Goal: Navigation & Orientation: Find specific page/section

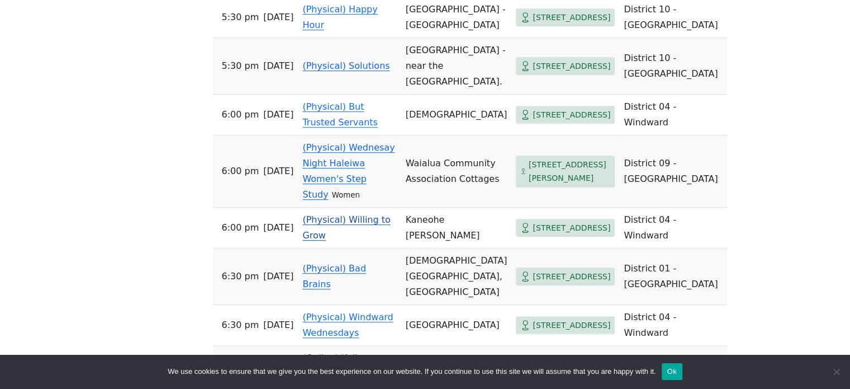
scroll to position [671, 0]
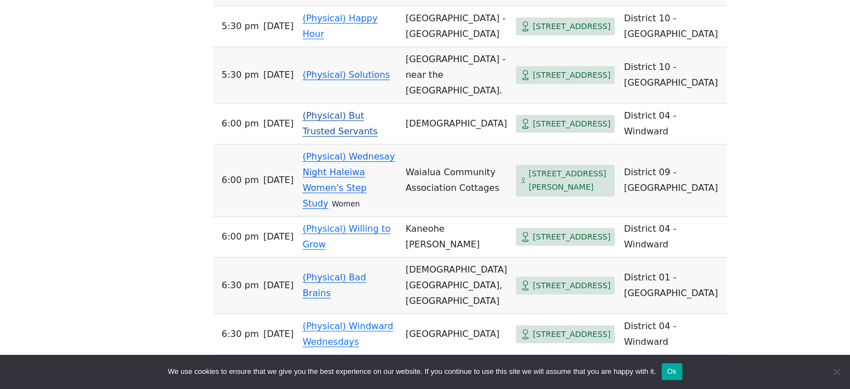
click at [535, 131] on span "[STREET_ADDRESS]" at bounding box center [572, 124] width 78 height 14
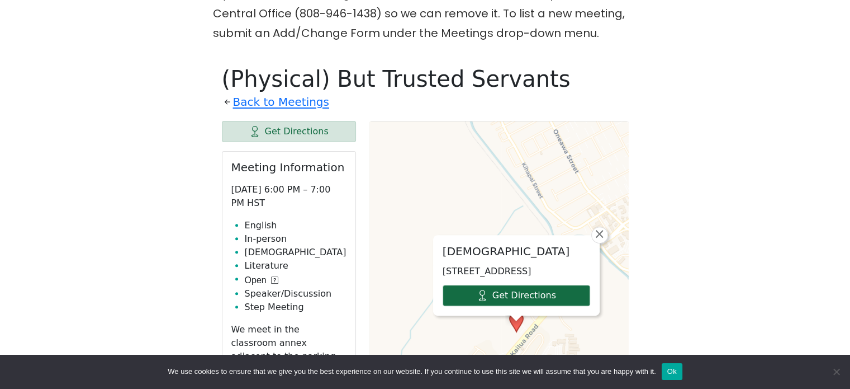
scroll to position [390, 0]
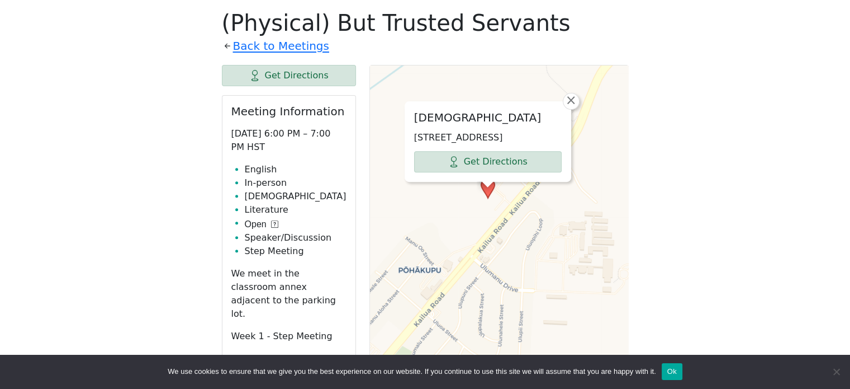
drag, startPoint x: 590, startPoint y: 295, endPoint x: 562, endPoint y: 211, distance: 89.1
click at [562, 212] on div "[DEMOGRAPHIC_DATA] [STREET_ADDRESS] Get Directions × Leaflet | © OpenStreetMap …" at bounding box center [499, 344] width 259 height 559
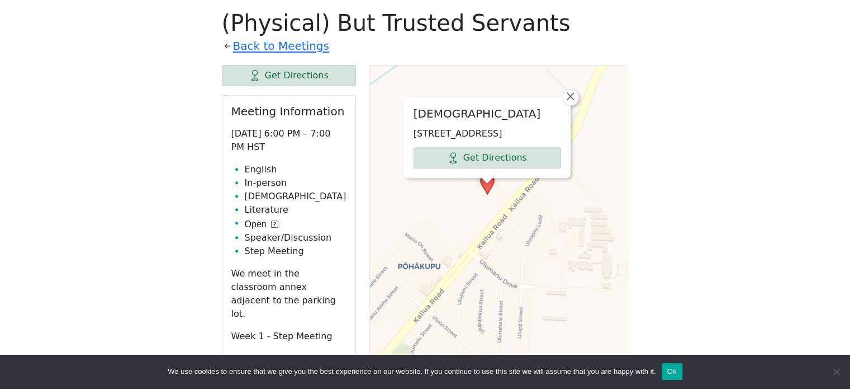
click at [582, 192] on div "[DEMOGRAPHIC_DATA] [STREET_ADDRESS] Get Directions × Leaflet | © OpenStreetMap …" at bounding box center [499, 344] width 259 height 559
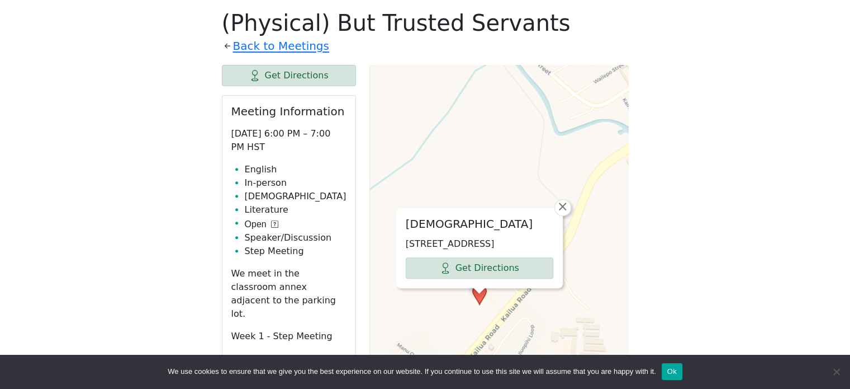
drag, startPoint x: 568, startPoint y: 225, endPoint x: 571, endPoint y: 322, distance: 97.4
click at [571, 322] on div "[DEMOGRAPHIC_DATA] [STREET_ADDRESS] Get Directions × Leaflet | © OpenStreetMap …" at bounding box center [499, 344] width 259 height 559
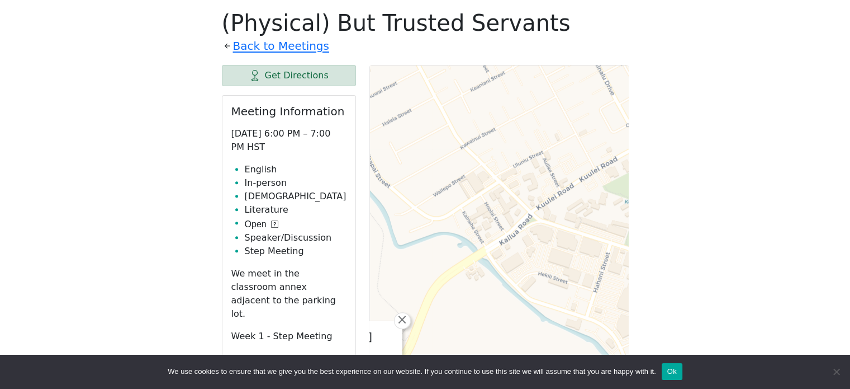
drag, startPoint x: 566, startPoint y: 150, endPoint x: 405, endPoint y: 256, distance: 192.6
click at [405, 256] on div "[DEMOGRAPHIC_DATA] [STREET_ADDRESS] Get Directions × Leaflet | © OpenStreetMap …" at bounding box center [499, 344] width 259 height 559
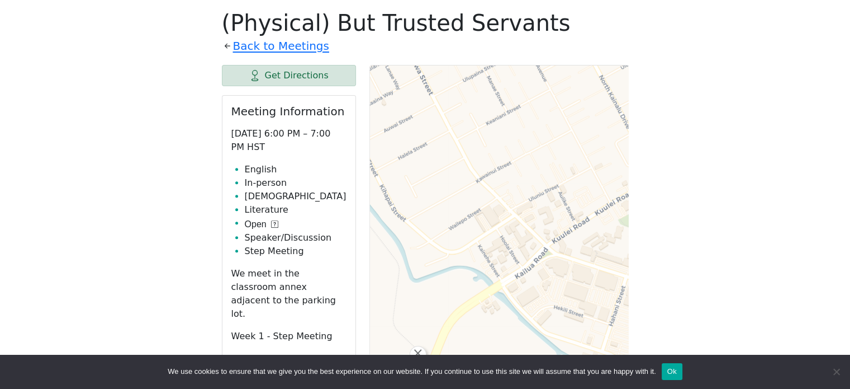
drag, startPoint x: 577, startPoint y: 215, endPoint x: 597, endPoint y: 246, distance: 36.5
click at [597, 246] on div "[DEMOGRAPHIC_DATA] [STREET_ADDRESS] Get Directions × Leaflet | © OpenStreetMap …" at bounding box center [499, 344] width 259 height 559
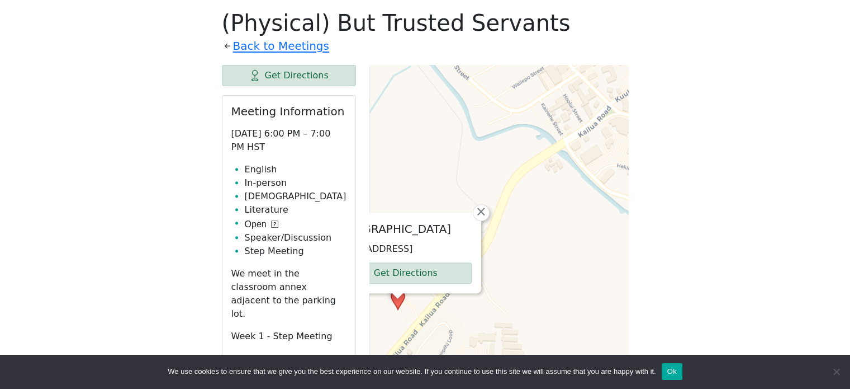
drag, startPoint x: 486, startPoint y: 339, endPoint x: 547, endPoint y: 209, distance: 143.8
click at [547, 209] on div "[DEMOGRAPHIC_DATA] [STREET_ADDRESS] Get Directions × Leaflet | © OpenStreetMap …" at bounding box center [499, 344] width 259 height 559
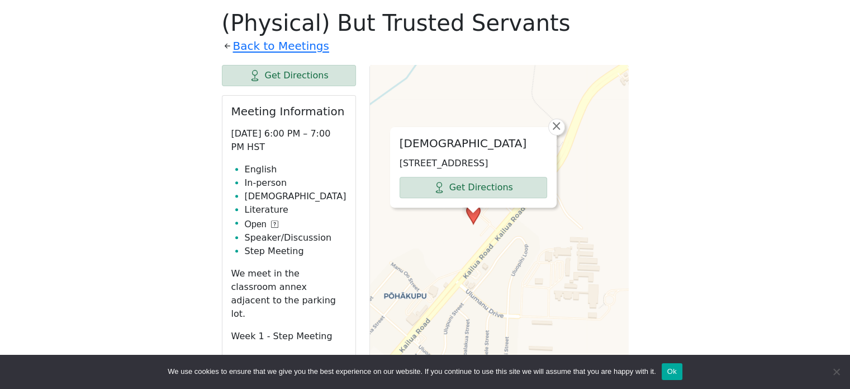
drag, startPoint x: 504, startPoint y: 283, endPoint x: 582, endPoint y: 196, distance: 116.0
click at [582, 196] on div "[DEMOGRAPHIC_DATA] [STREET_ADDRESS] Get Directions × Leaflet | © OpenStreetMap …" at bounding box center [499, 344] width 259 height 559
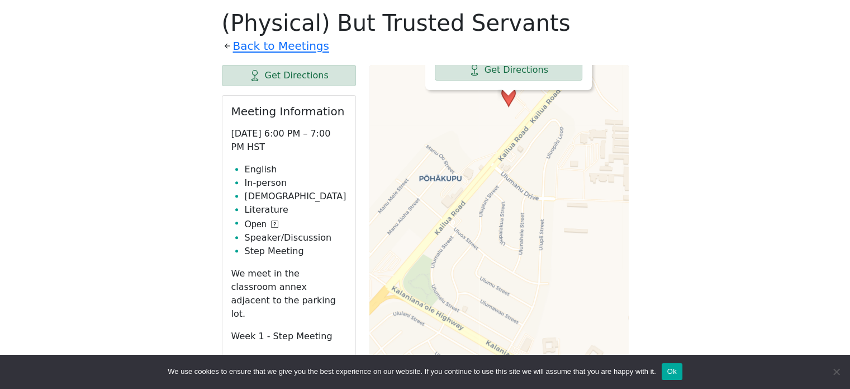
drag, startPoint x: 530, startPoint y: 306, endPoint x: 564, endPoint y: 190, distance: 121.0
click at [564, 190] on div "[DEMOGRAPHIC_DATA] [STREET_ADDRESS] Get Directions × Leaflet | © OpenStreetMap …" at bounding box center [499, 344] width 259 height 559
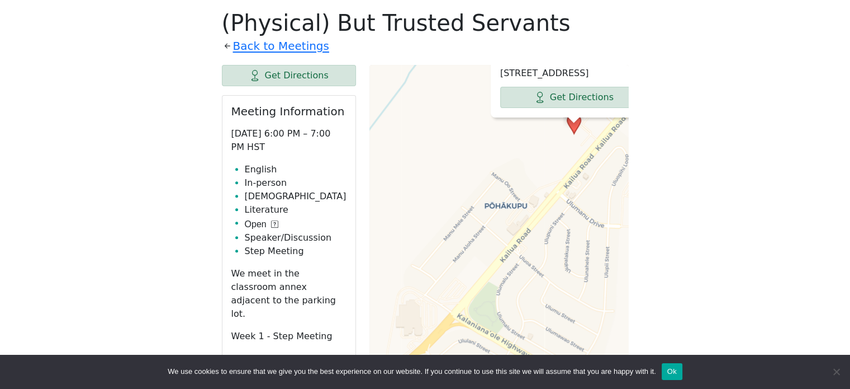
drag, startPoint x: 522, startPoint y: 273, endPoint x: 582, endPoint y: 315, distance: 73.5
click at [582, 315] on div "[DEMOGRAPHIC_DATA] [STREET_ADDRESS] Get Directions × Leaflet | © OpenStreetMap …" at bounding box center [499, 344] width 259 height 559
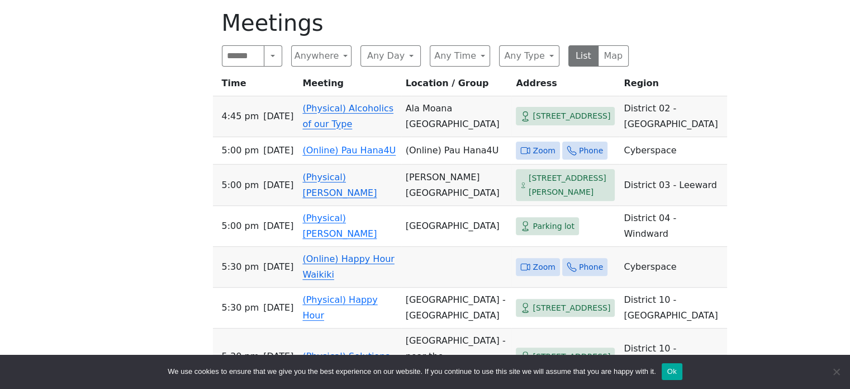
scroll to position [671, 0]
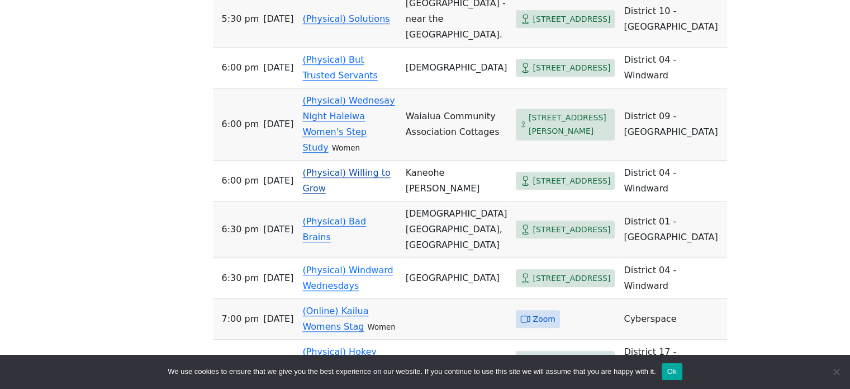
click at [369, 193] on link "(Physical) Willing to Grow" at bounding box center [347, 180] width 88 height 26
